Goal: Find specific page/section: Find specific page/section

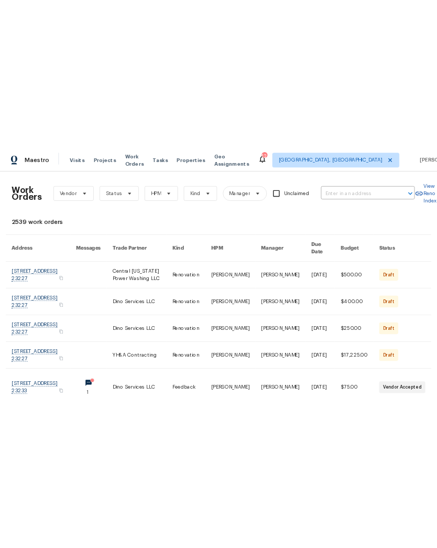
scroll to position [0, 1]
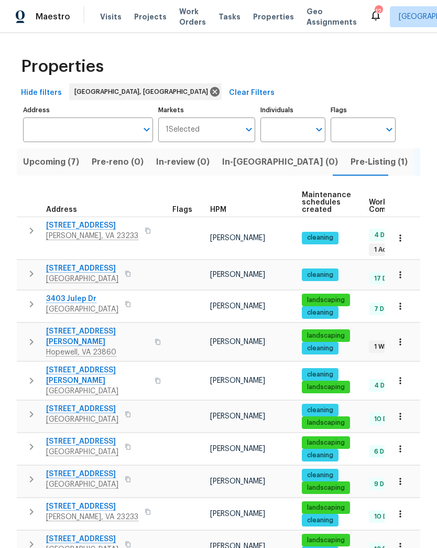
click at [351, 166] on span "Pre-Listing (1)" at bounding box center [379, 162] width 57 height 15
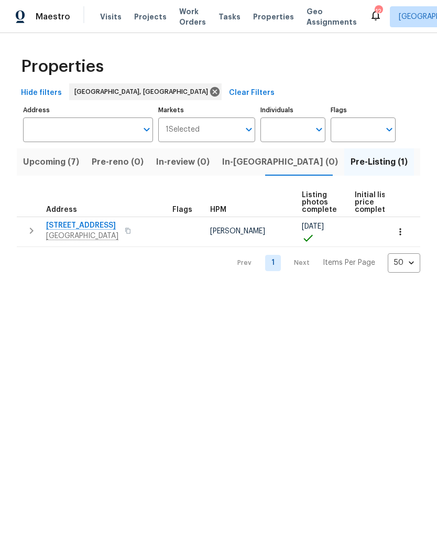
click at [104, 228] on span "1320 Brookland Pkwy" at bounding box center [82, 225] width 72 height 10
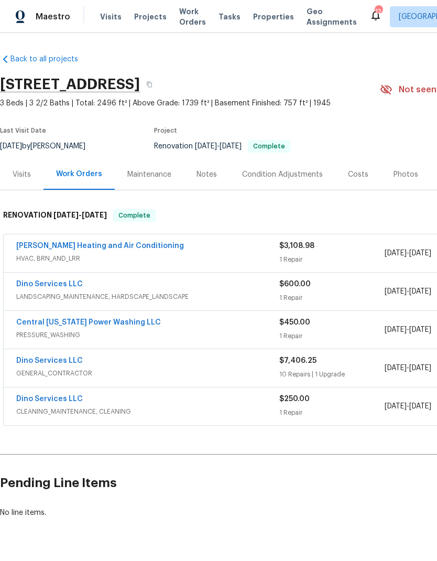
click at [401, 177] on div "Photos" at bounding box center [406, 174] width 25 height 10
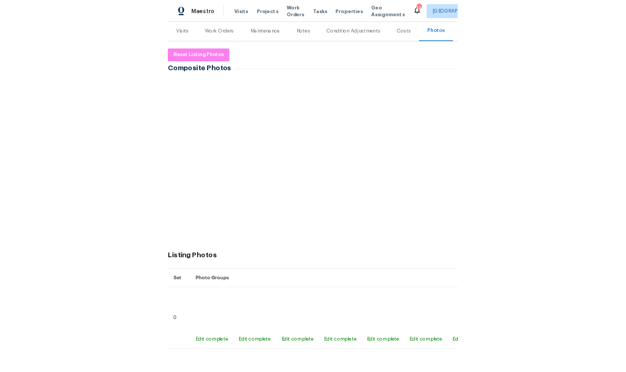
scroll to position [130, 0]
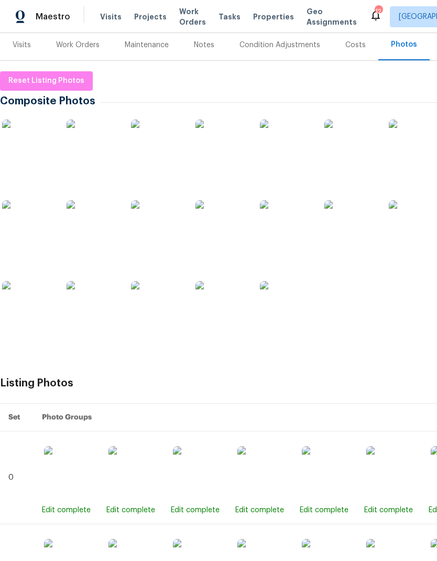
click at [25, 157] on img at bounding box center [28, 146] width 52 height 52
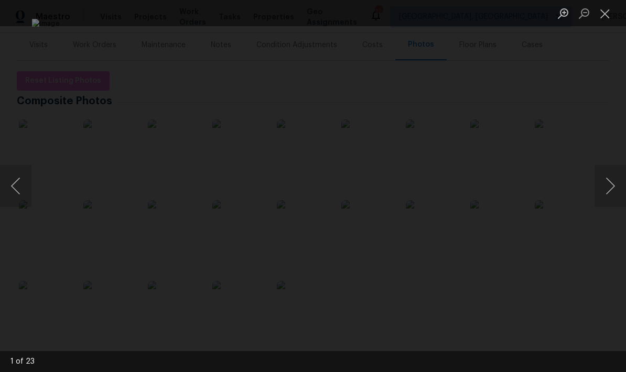
click at [437, 192] on button "Next image" at bounding box center [610, 186] width 31 height 42
click at [437, 190] on button "Next image" at bounding box center [610, 186] width 31 height 42
click at [437, 189] on button "Next image" at bounding box center [610, 186] width 31 height 42
click at [437, 186] on button "Next image" at bounding box center [610, 186] width 31 height 42
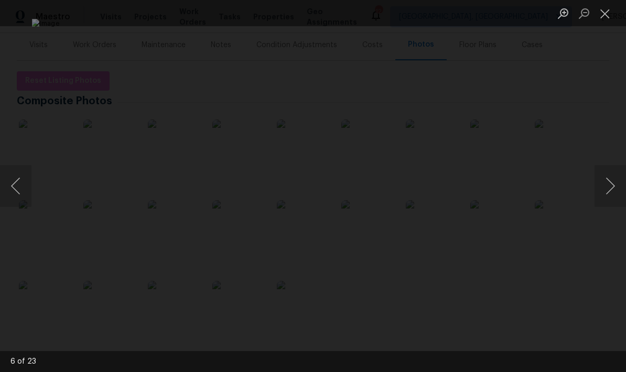
click at [437, 185] on button "Next image" at bounding box center [610, 186] width 31 height 42
click at [437, 183] on button "Next image" at bounding box center [610, 186] width 31 height 42
click at [437, 182] on button "Next image" at bounding box center [610, 186] width 31 height 42
click at [437, 185] on button "Next image" at bounding box center [610, 186] width 31 height 42
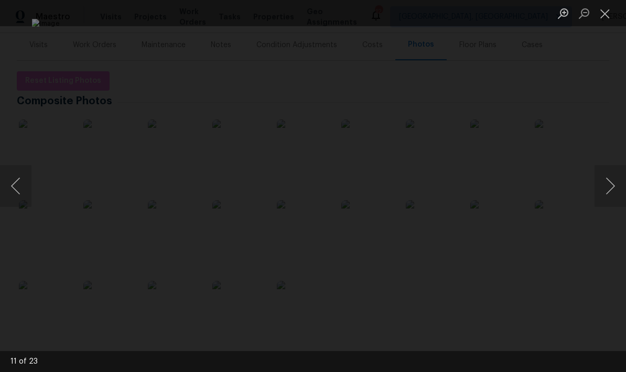
click at [437, 185] on button "Next image" at bounding box center [610, 186] width 31 height 42
click at [437, 186] on button "Next image" at bounding box center [610, 186] width 31 height 42
click at [437, 184] on button "Next image" at bounding box center [610, 186] width 31 height 42
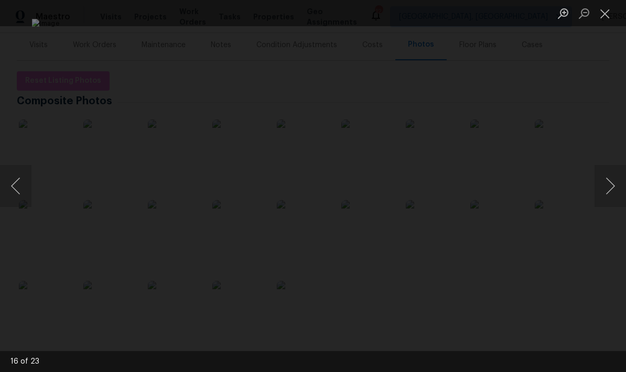
click at [437, 186] on button "Next image" at bounding box center [610, 186] width 31 height 42
click at [437, 187] on button "Next image" at bounding box center [610, 186] width 31 height 42
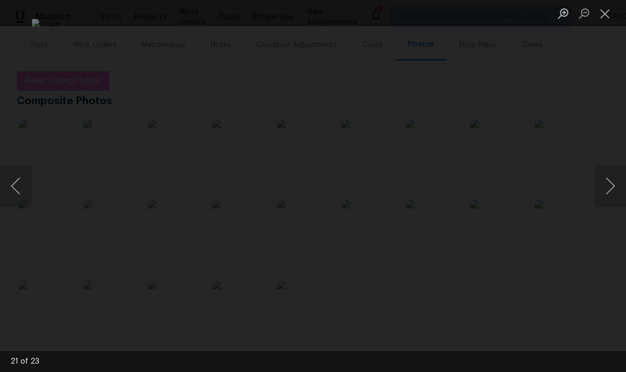
click at [29, 175] on button "Previous image" at bounding box center [15, 186] width 31 height 42
click at [437, 188] on button "Next image" at bounding box center [610, 186] width 31 height 42
click at [437, 189] on button "Next image" at bounding box center [610, 186] width 31 height 42
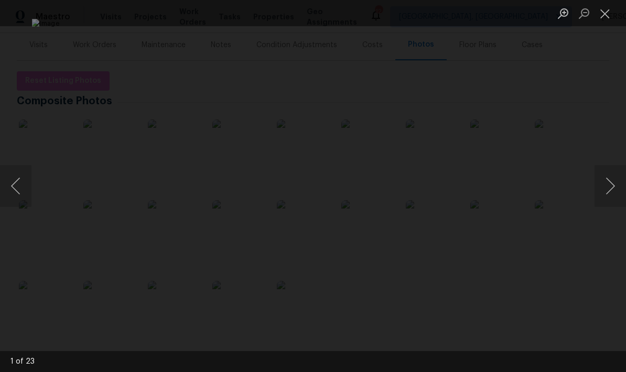
click at [437, 190] on button "Next image" at bounding box center [610, 186] width 31 height 42
click at [437, 12] on button "Close lightbox" at bounding box center [605, 13] width 21 height 18
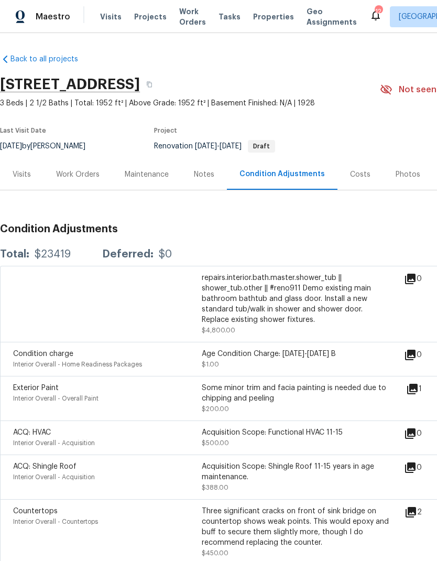
click at [207, 177] on div "Notes" at bounding box center [204, 174] width 20 height 10
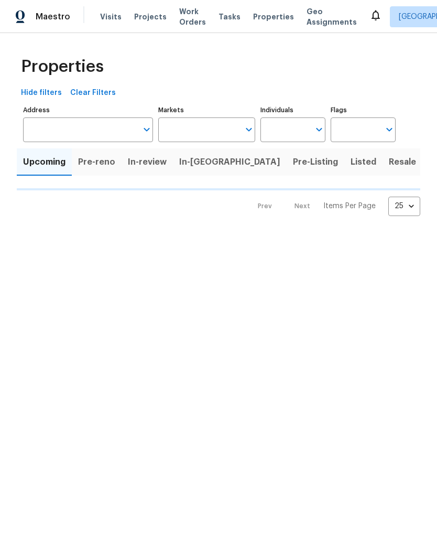
type input "50"
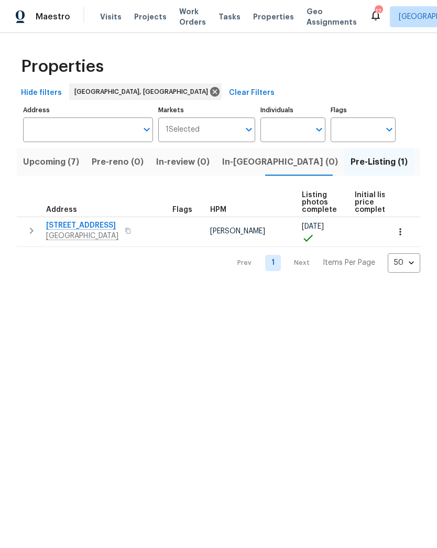
click at [65, 156] on span "Upcoming (7)" at bounding box center [51, 162] width 56 height 15
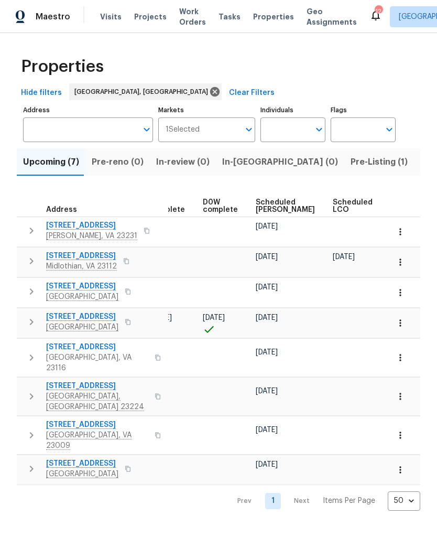
scroll to position [0, 260]
click at [386, 206] on span "Ready Date" at bounding box center [397, 206] width 23 height 15
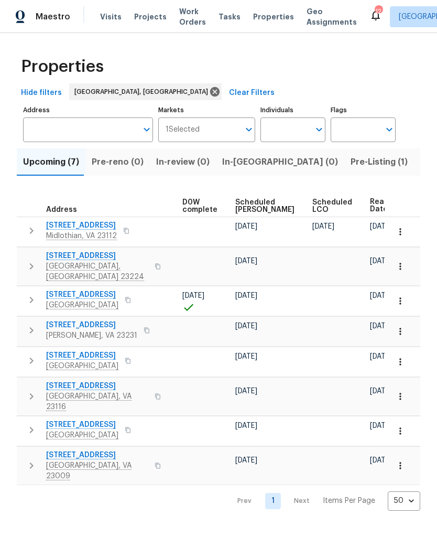
scroll to position [0, 275]
